Goal: Transaction & Acquisition: Purchase product/service

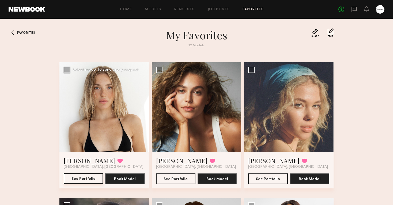
click at [81, 181] on button "See Portfolio" at bounding box center [83, 178] width 39 height 11
click at [163, 7] on div "Home Models Requests Job Posts Favorites Sign Out No fees up to $5,000" at bounding box center [214, 9] width 339 height 9
click at [156, 8] on link "Models" at bounding box center [153, 9] width 16 height 3
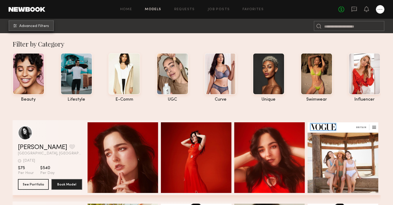
click at [35, 23] on button "Advanced Filters" at bounding box center [31, 25] width 45 height 11
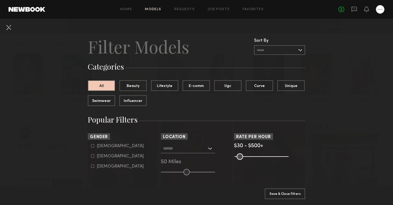
click at [104, 156] on div "Female" at bounding box center [120, 156] width 47 height 3
type input "**"
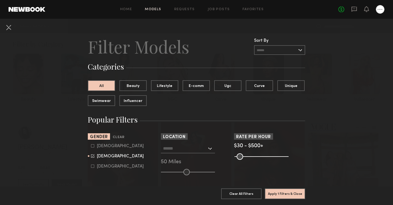
click at [199, 152] on input "text" at bounding box center [185, 148] width 44 height 9
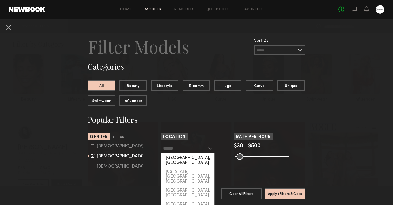
click at [196, 158] on div "[GEOGRAPHIC_DATA], [GEOGRAPHIC_DATA]" at bounding box center [187, 160] width 53 height 14
type input "**********"
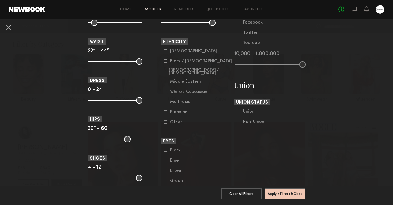
scroll to position [277, 0]
click at [181, 93] on div "White / Caucasian" at bounding box center [188, 91] width 37 height 3
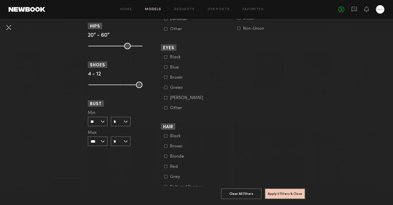
scroll to position [372, 0]
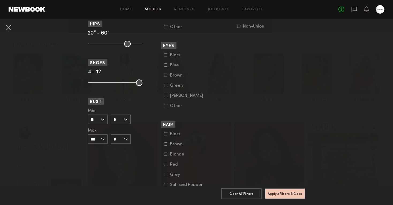
click at [178, 156] on div "Blonde" at bounding box center [180, 154] width 21 height 3
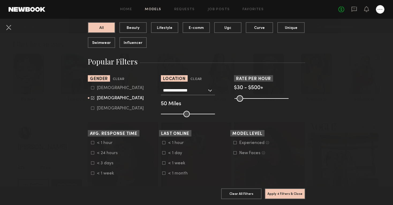
scroll to position [58, 0]
click at [178, 165] on div "< 1 week" at bounding box center [178, 163] width 21 height 3
click at [277, 192] on button "Apply 5 Filters & Close" at bounding box center [285, 193] width 40 height 11
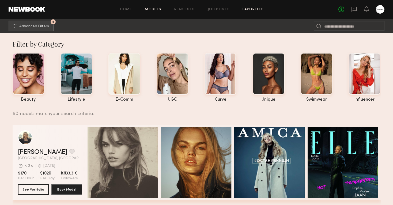
click at [259, 9] on link "Favorites" at bounding box center [252, 9] width 21 height 3
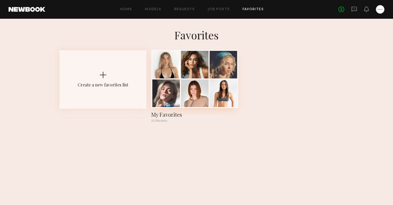
click at [231, 56] on div at bounding box center [223, 65] width 28 height 28
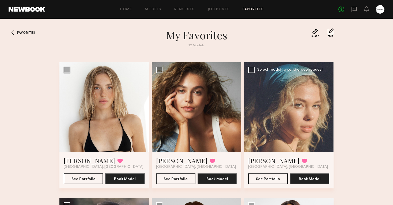
click at [279, 106] on div at bounding box center [289, 107] width 90 height 90
click at [272, 177] on button "See Portfolio" at bounding box center [267, 178] width 39 height 11
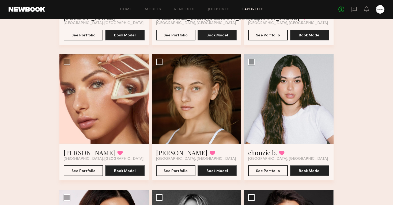
scroll to position [1092, 0]
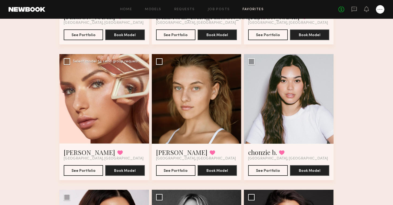
click at [120, 96] on div at bounding box center [104, 99] width 90 height 90
click at [86, 168] on button "See Portfolio" at bounding box center [83, 170] width 39 height 11
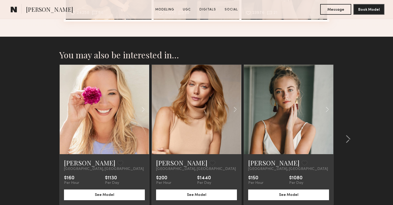
scroll to position [1193, 0]
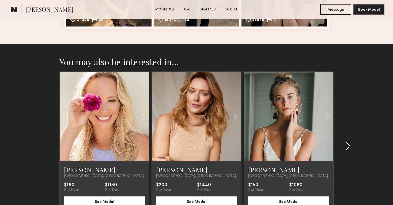
click at [348, 145] on common-icon at bounding box center [347, 146] width 5 height 9
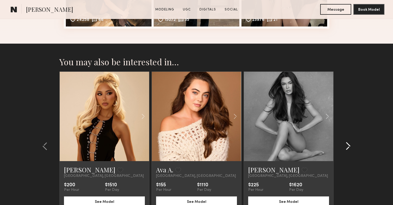
click at [348, 145] on common-icon at bounding box center [347, 146] width 5 height 9
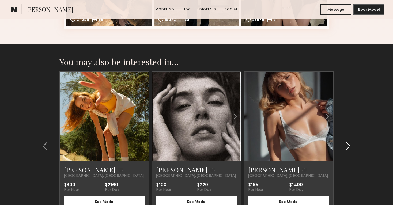
click at [348, 145] on common-icon at bounding box center [347, 146] width 5 height 9
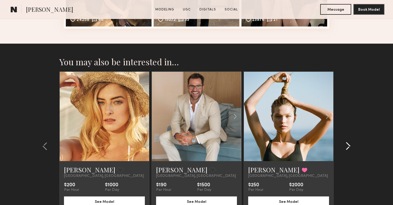
click at [348, 145] on common-icon at bounding box center [347, 146] width 5 height 9
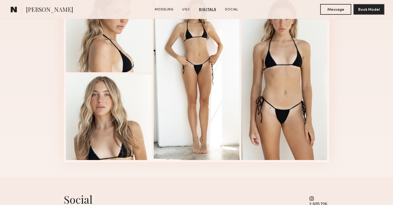
scroll to position [826, 0]
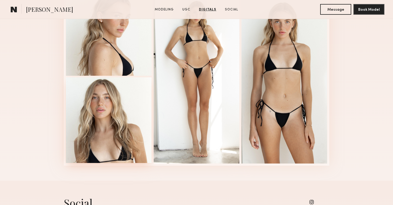
click at [110, 113] on div at bounding box center [109, 120] width 86 height 86
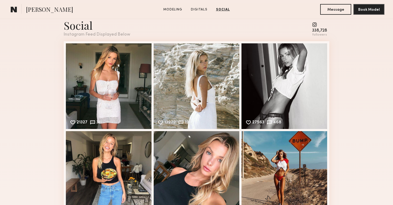
scroll to position [761, 0]
